Goal: Information Seeking & Learning: Learn about a topic

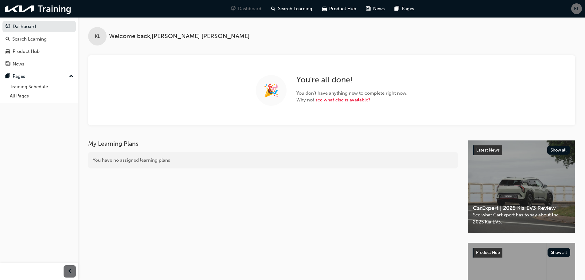
click at [331, 99] on link "see what else is available?" at bounding box center [342, 100] width 55 height 6
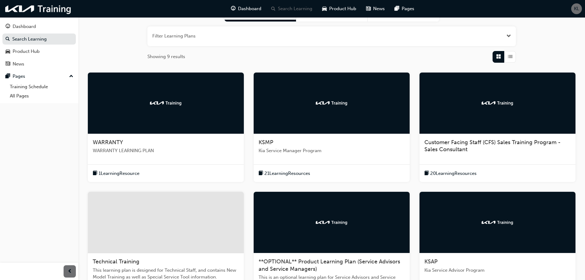
scroll to position [61, 0]
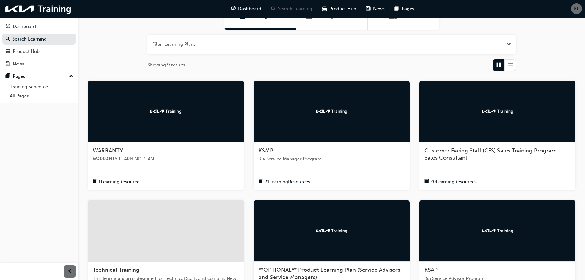
click at [454, 181] on span "20 Learning Resources" at bounding box center [453, 181] width 46 height 7
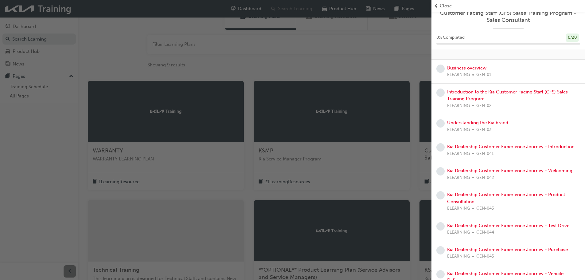
scroll to position [0, 0]
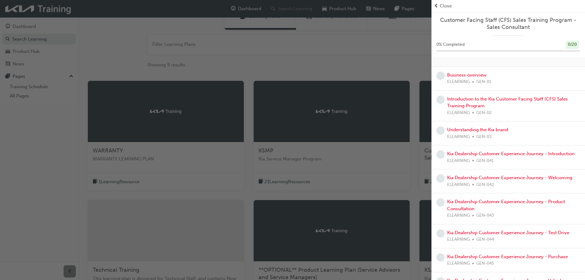
click at [43, 133] on div "button" at bounding box center [215, 140] width 431 height 280
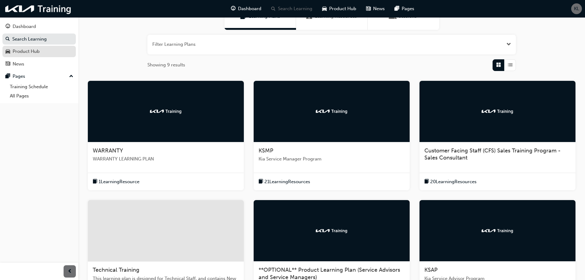
click at [34, 53] on div "Product Hub" at bounding box center [26, 51] width 27 height 7
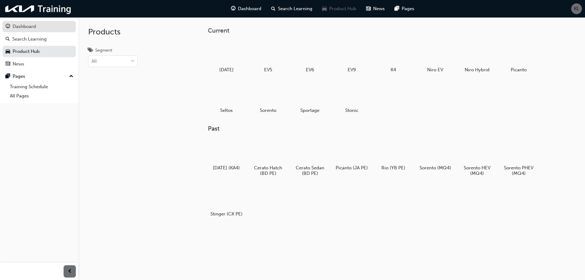
click at [27, 25] on div "Dashboard" at bounding box center [24, 26] width 23 height 7
